Goal: Transaction & Acquisition: Download file/media

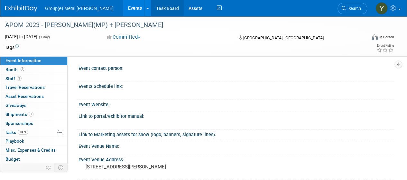
click at [151, 7] on link "Task Board" at bounding box center [167, 8] width 32 height 16
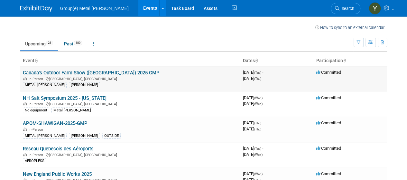
click at [47, 72] on link "Canada's Outdoor Farm Show ([GEOGRAPHIC_DATA]) 2025 GMP" at bounding box center [91, 73] width 137 height 6
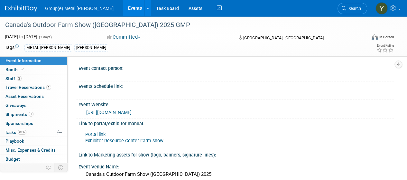
click at [123, 7] on link "Events" at bounding box center [134, 8] width 23 height 16
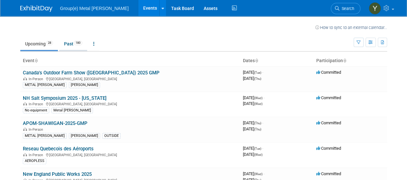
click at [75, 43] on link "Past 180" at bounding box center [73, 44] width 28 height 12
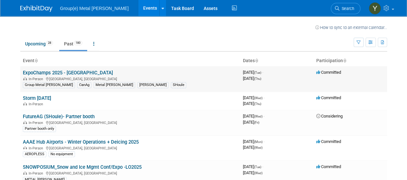
click at [42, 73] on link "ExpoChamps 2025 - [GEOGRAPHIC_DATA]" at bounding box center [68, 73] width 90 height 6
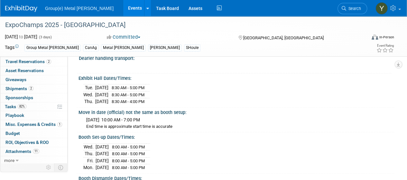
scroll to position [386, 0]
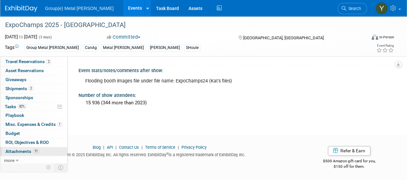
click at [23, 149] on span "Attachments 11" at bounding box center [22, 151] width 34 height 5
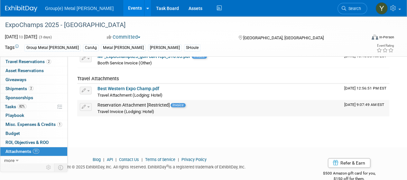
scroll to position [216, 0]
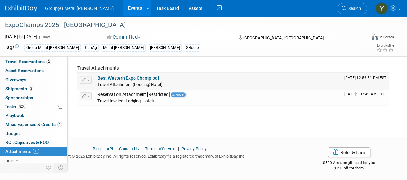
click at [86, 78] on button "button" at bounding box center [86, 80] width 12 height 8
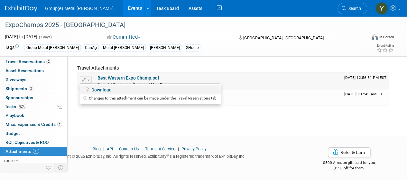
click at [94, 89] on link "Download" at bounding box center [150, 89] width 140 height 9
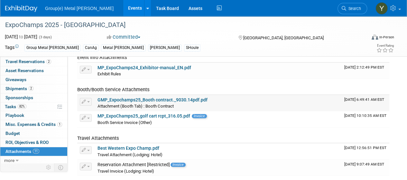
scroll to position [161, 0]
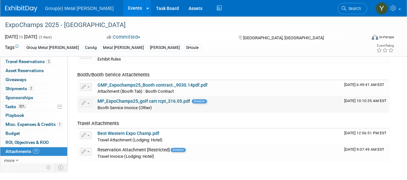
click at [87, 103] on span "button" at bounding box center [88, 103] width 3 height 1
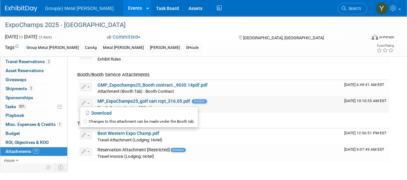
click at [122, 101] on link "MP_ExpoChamps25_golf cart rcpt_316.05.pdf" at bounding box center [143, 100] width 93 height 5
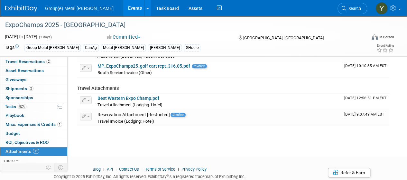
scroll to position [184, 0]
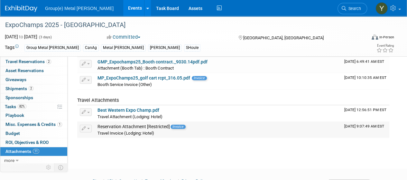
click at [87, 126] on button "button" at bounding box center [86, 128] width 12 height 8
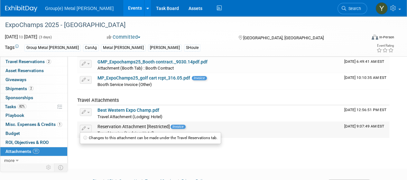
click at [86, 125] on button "button" at bounding box center [86, 128] width 12 height 8
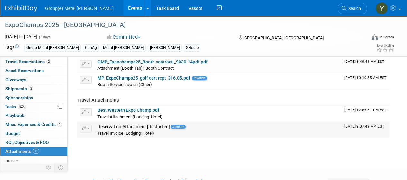
click at [86, 125] on button "button" at bounding box center [86, 128] width 12 height 8
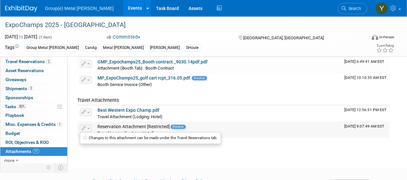
click at [108, 124] on div "Reservation Attachment [Restricted] Invoice" at bounding box center [217, 127] width 241 height 6
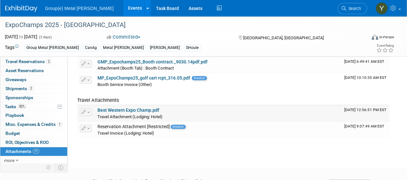
click at [108, 107] on link "Best Western Expo Champ.pdf" at bounding box center [128, 109] width 62 height 5
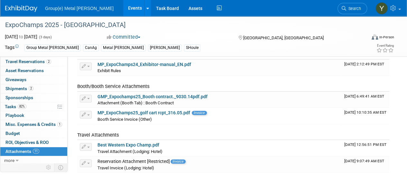
scroll to position [152, 0]
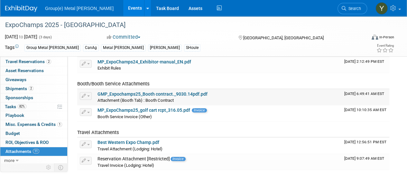
click at [103, 92] on link "GMP_Expochamps25_Booth contract._9030.14pdf.pdf" at bounding box center [152, 93] width 110 height 5
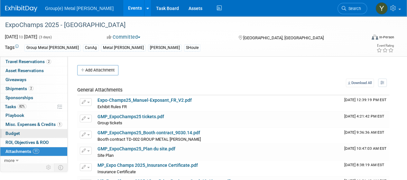
scroll to position [0, 0]
